Goal: Information Seeking & Learning: Learn about a topic

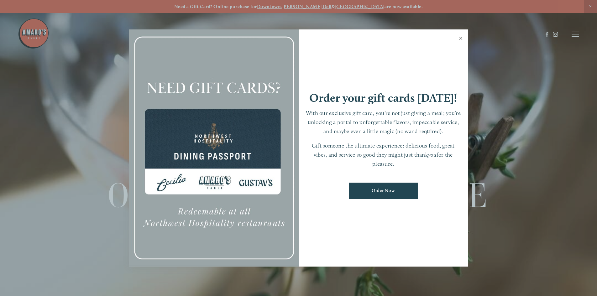
click at [460, 37] on link "Close" at bounding box center [461, 39] width 12 height 18
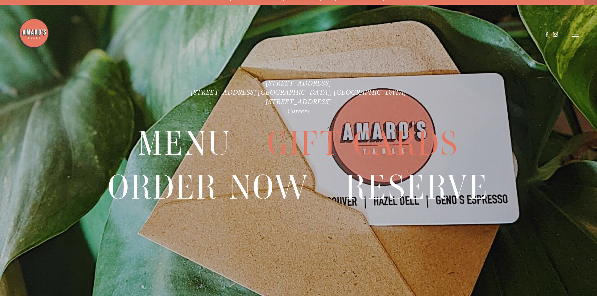
scroll to position [13, 0]
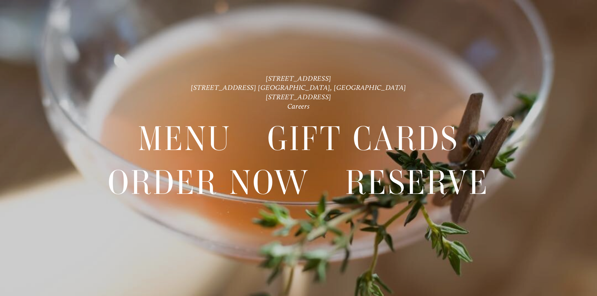
click at [367, 247] on div at bounding box center [298, 148] width 597 height 296
click at [294, 86] on link "[STREET_ADDRESS] [GEOGRAPHIC_DATA], [GEOGRAPHIC_DATA]" at bounding box center [298, 87] width 215 height 8
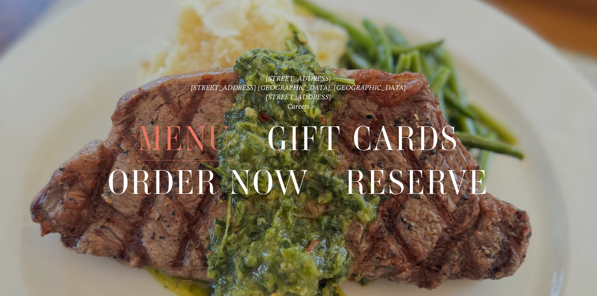
click at [178, 133] on span "Menu" at bounding box center [184, 138] width 93 height 43
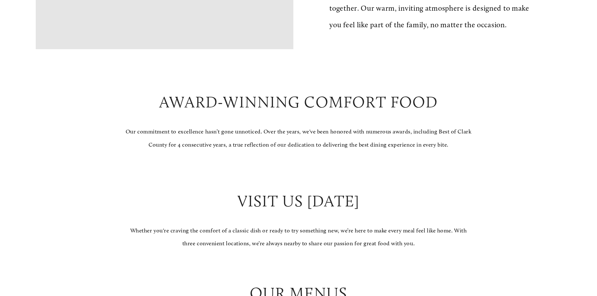
scroll to position [564, 0]
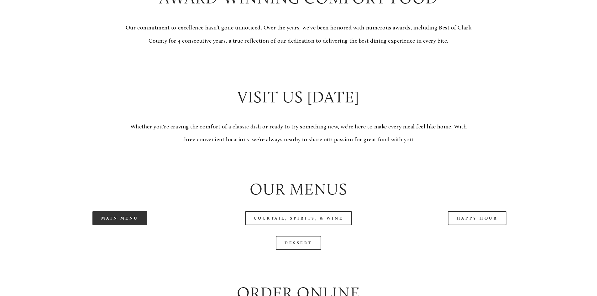
click at [120, 225] on link "Main Menu" at bounding box center [119, 218] width 55 height 14
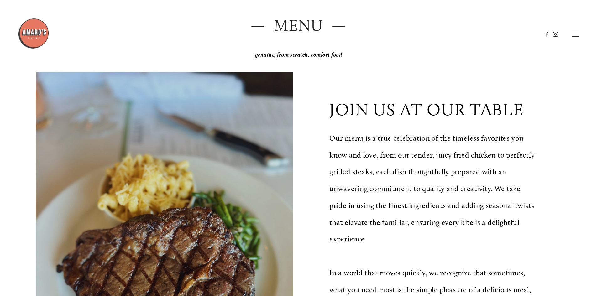
scroll to position [0, 0]
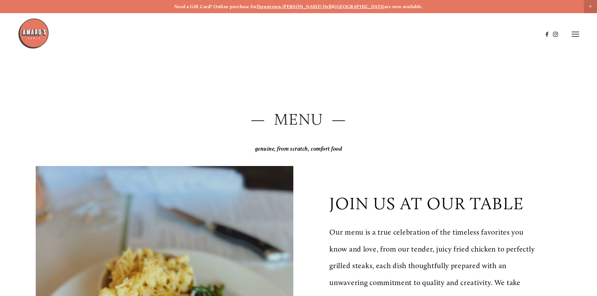
click at [346, 5] on strong "[GEOGRAPHIC_DATA]" at bounding box center [360, 7] width 50 height 6
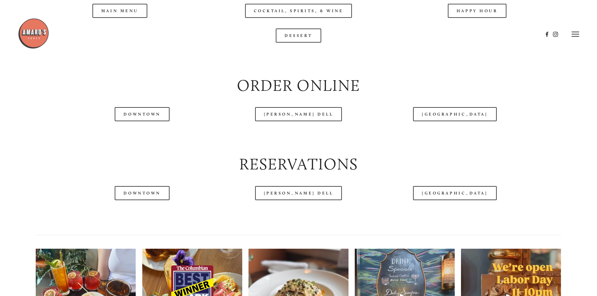
scroll to position [689, 0]
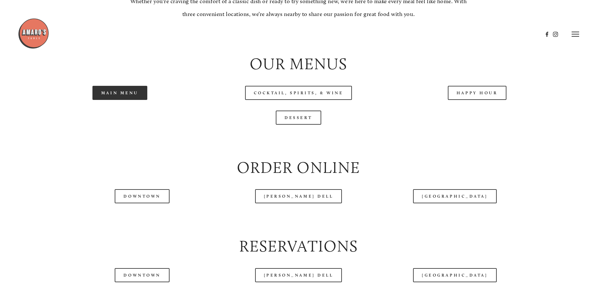
click at [116, 100] on link "Main Menu" at bounding box center [119, 93] width 55 height 14
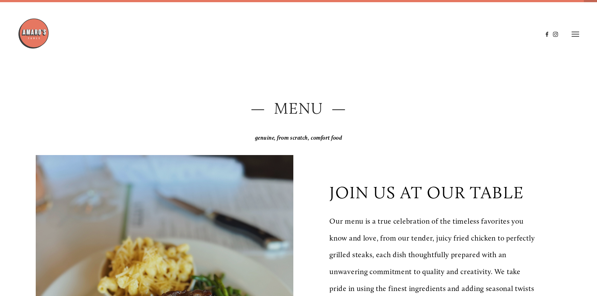
scroll to position [0, 0]
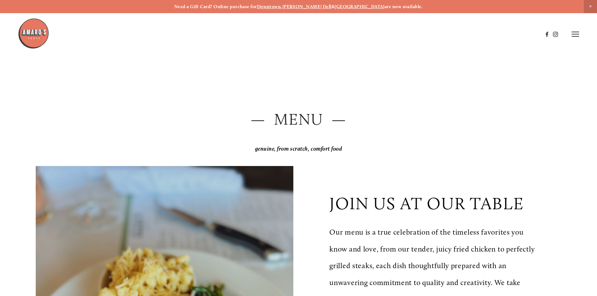
click at [317, 6] on strong "[PERSON_NAME] Dell" at bounding box center [306, 7] width 49 height 6
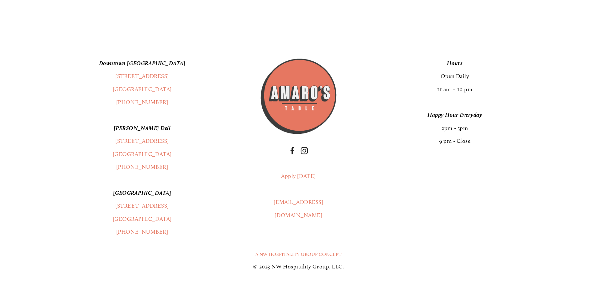
scroll to position [1253, 0]
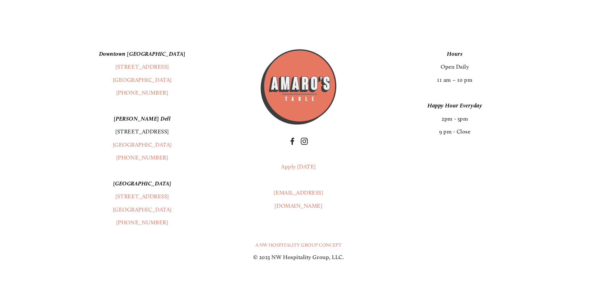
click at [148, 135] on link "[STREET_ADDRESS]" at bounding box center [142, 131] width 54 height 7
